Goal: Communication & Community: Answer question/provide support

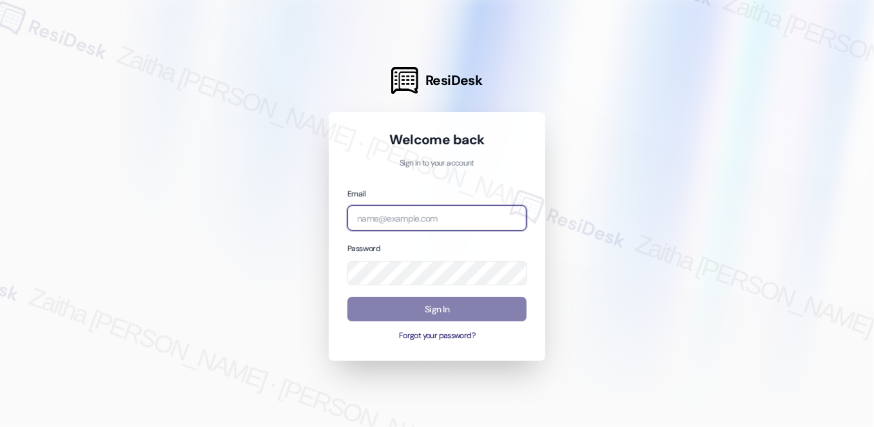
click at [400, 216] on input "email" at bounding box center [436, 217] width 179 height 25
type input "[EMAIL_ADDRESS][PERSON_NAME][DOMAIN_NAME]"
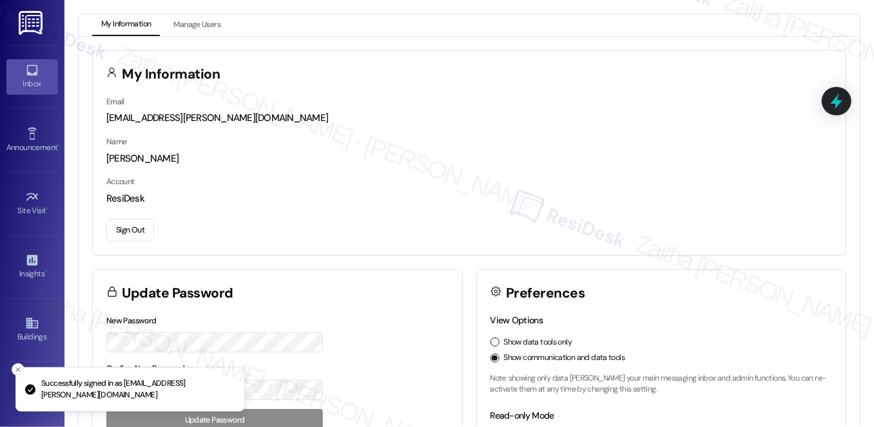
click at [37, 74] on link "Inbox" at bounding box center [32, 76] width 52 height 35
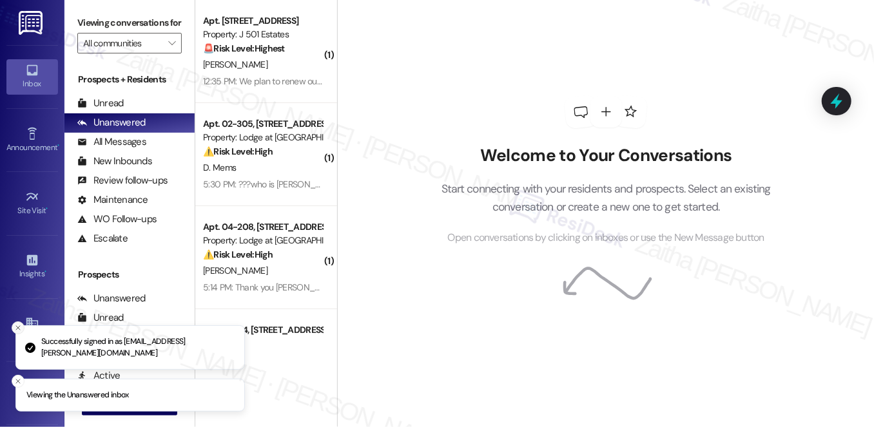
click at [17, 325] on icon "Close toast" at bounding box center [18, 328] width 8 height 8
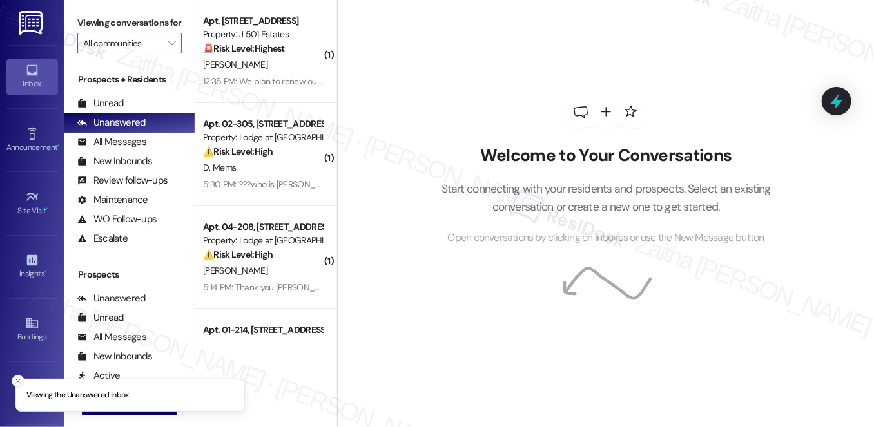
click at [18, 383] on icon "Close toast" at bounding box center [18, 381] width 8 height 8
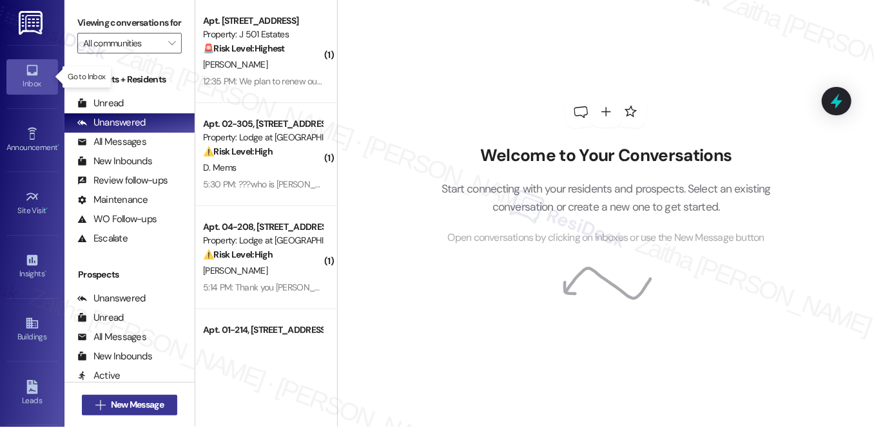
click at [108, 406] on span "New Message" at bounding box center [137, 405] width 58 height 14
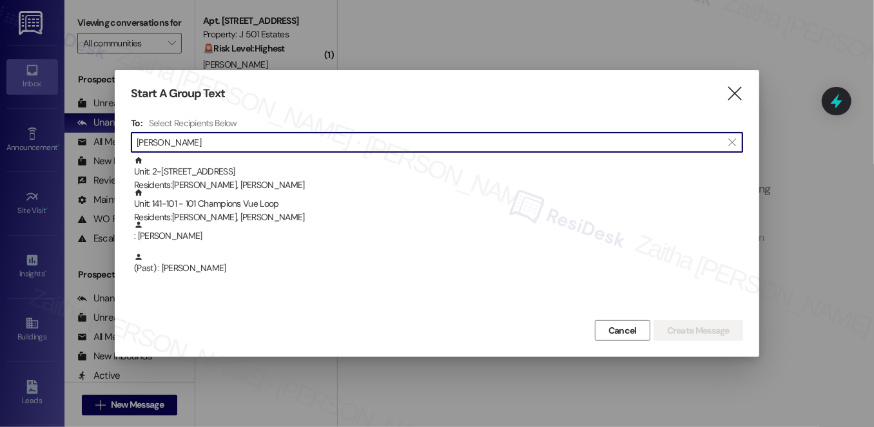
type input "[PERSON_NAME]"
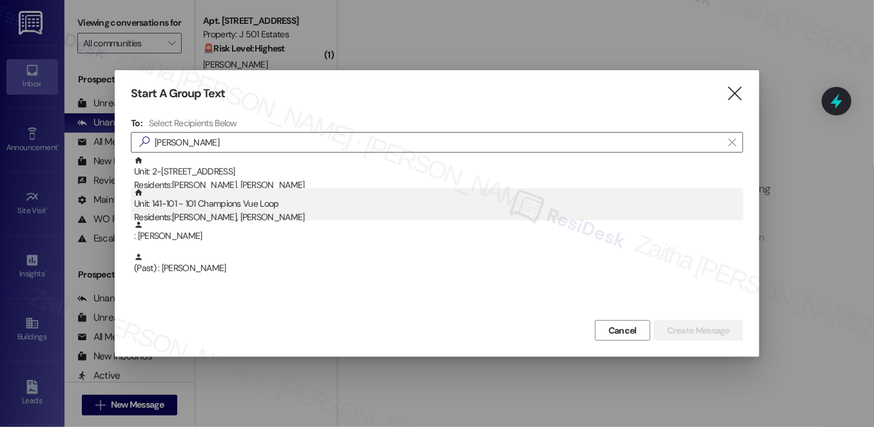
click at [258, 214] on div "Residents: [PERSON_NAME], [PERSON_NAME]" at bounding box center [438, 218] width 609 height 14
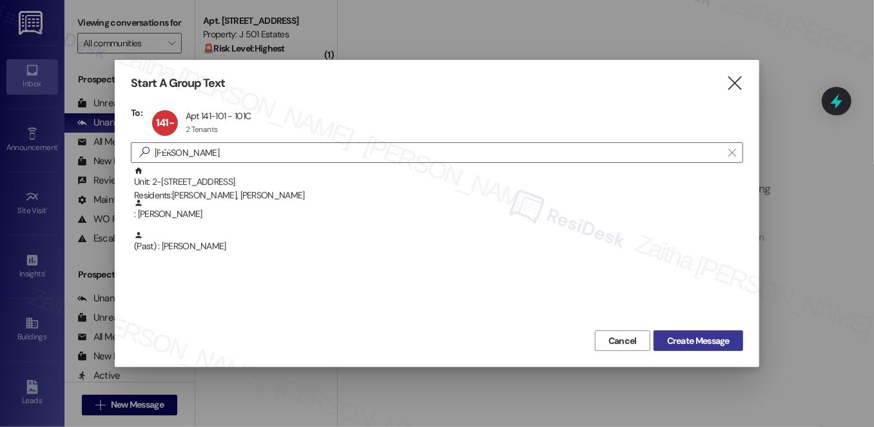
click at [706, 343] on span "Create Message" at bounding box center [698, 341] width 62 height 14
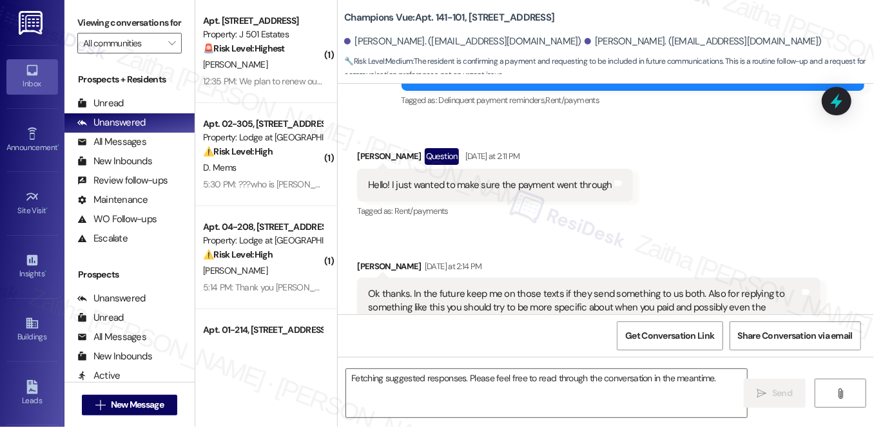
scroll to position [211, 0]
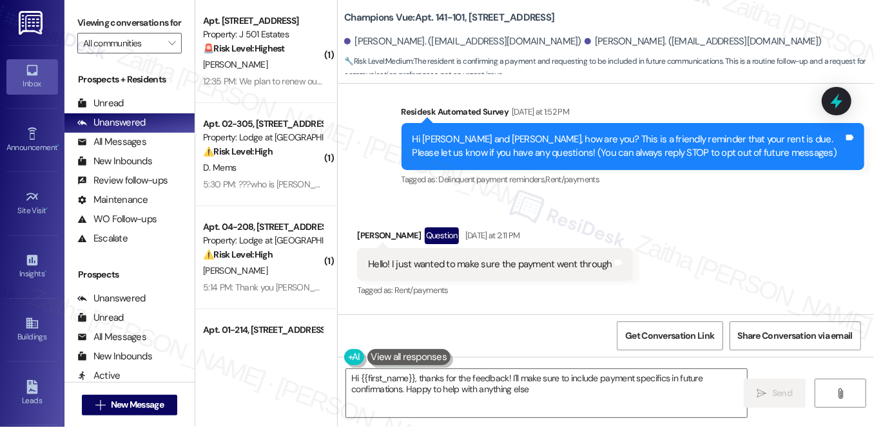
type textarea "Hi {{first_name}}, thanks for the feedback! I'll make sure to include payment s…"
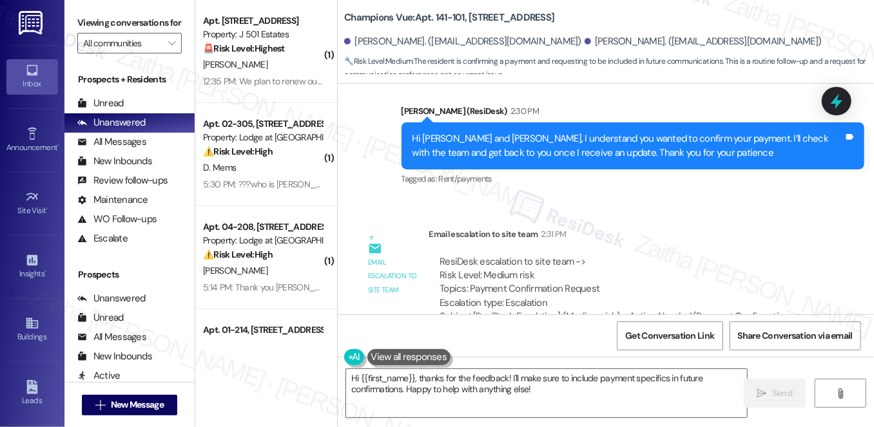
scroll to position [493, 0]
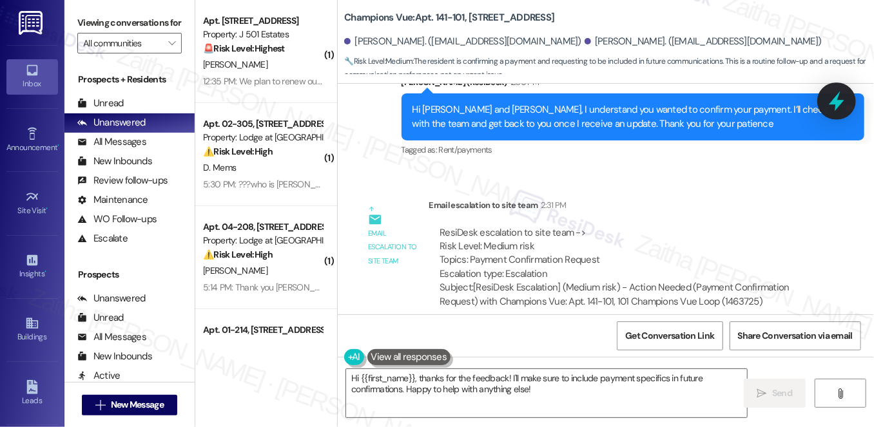
click at [830, 104] on icon at bounding box center [835, 101] width 15 height 20
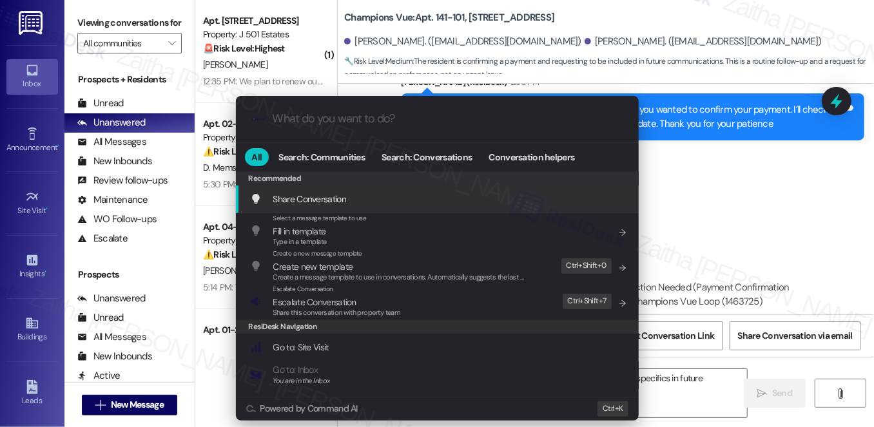
click at [745, 205] on div ".cls-1{fill:#0a055f;}.cls-2{fill:#0cc4c4;} resideskLogoBlueOrange All Search: C…" at bounding box center [437, 213] width 874 height 427
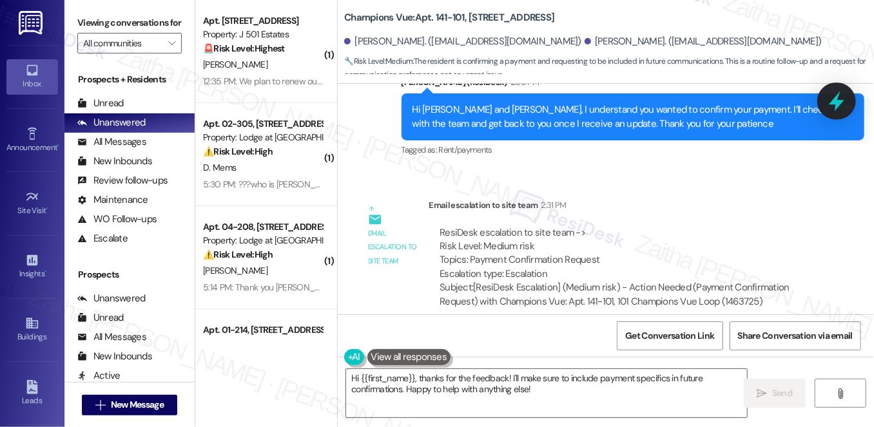
click at [826, 107] on icon at bounding box center [836, 101] width 22 height 22
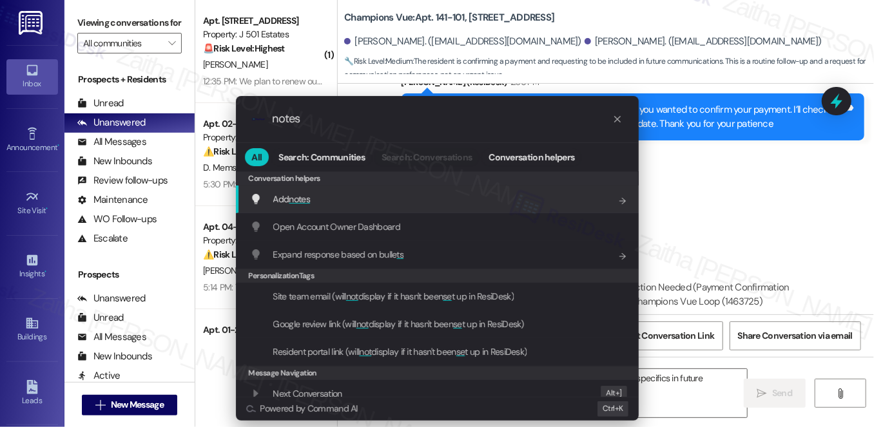
type input "notes"
click at [306, 196] on span "notes" at bounding box center [299, 199] width 21 height 12
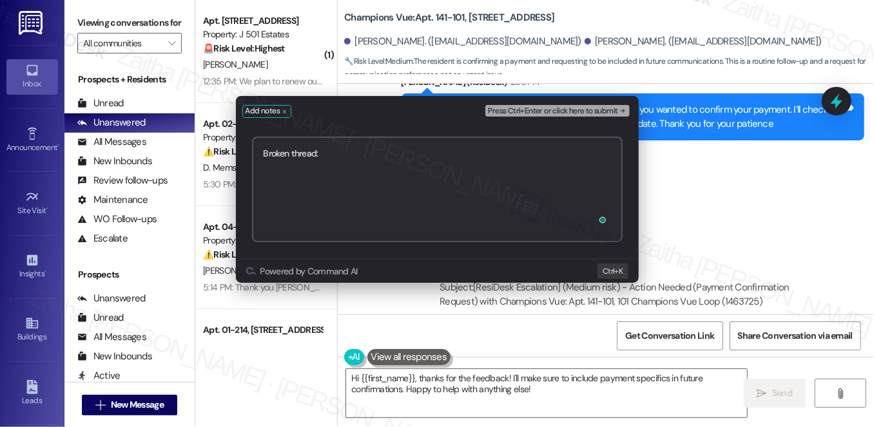
paste textarea "[URL][DOMAIN_NAME]"
type textarea "Broken thread: [URL][DOMAIN_NAME]"
click at [595, 110] on span "Press Ctrl+Enter or click here to submit" at bounding box center [552, 111] width 129 height 9
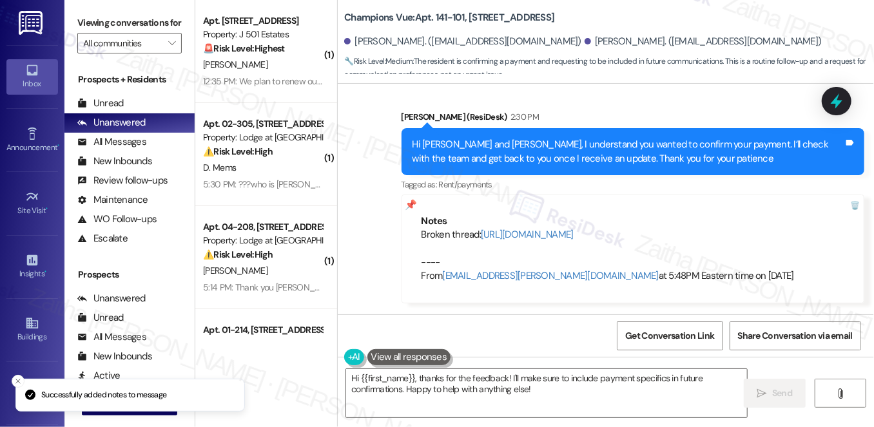
scroll to position [211, 0]
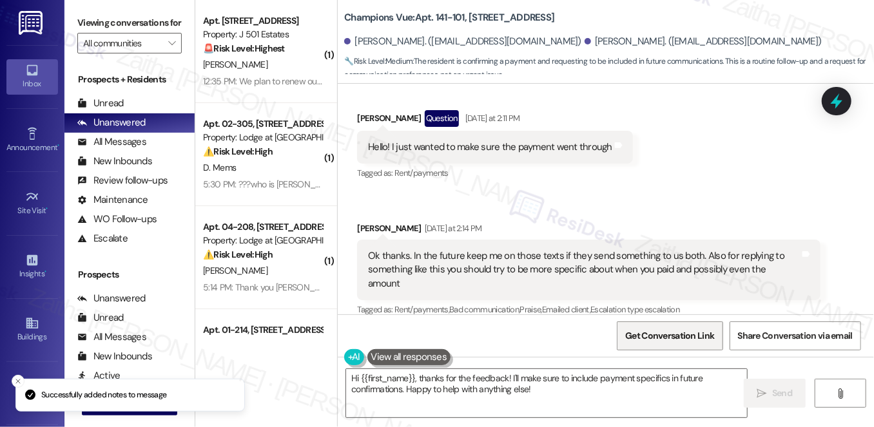
click at [667, 344] on span "Get Conversation Link" at bounding box center [669, 336] width 94 height 28
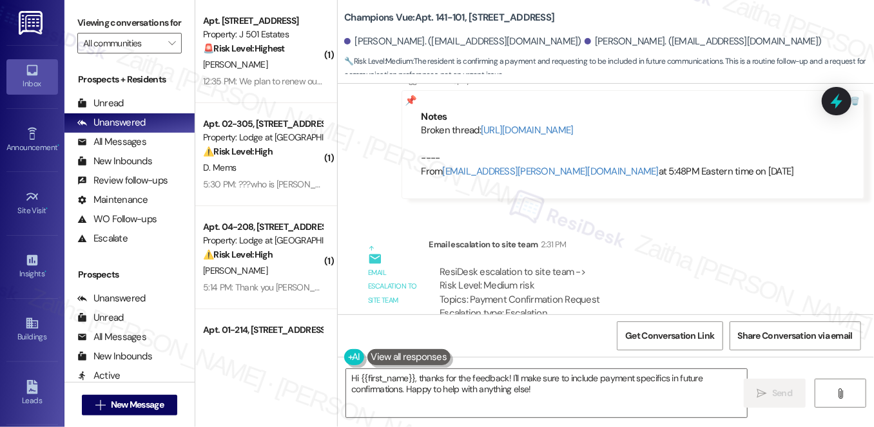
scroll to position [616, 0]
